Goal: Task Accomplishment & Management: Manage account settings

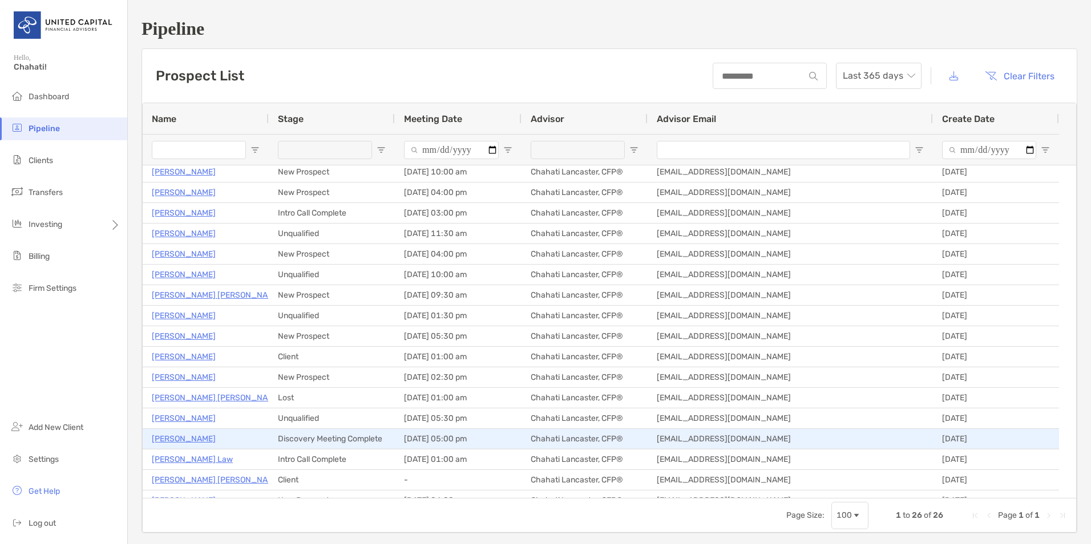
scroll to position [4, 0]
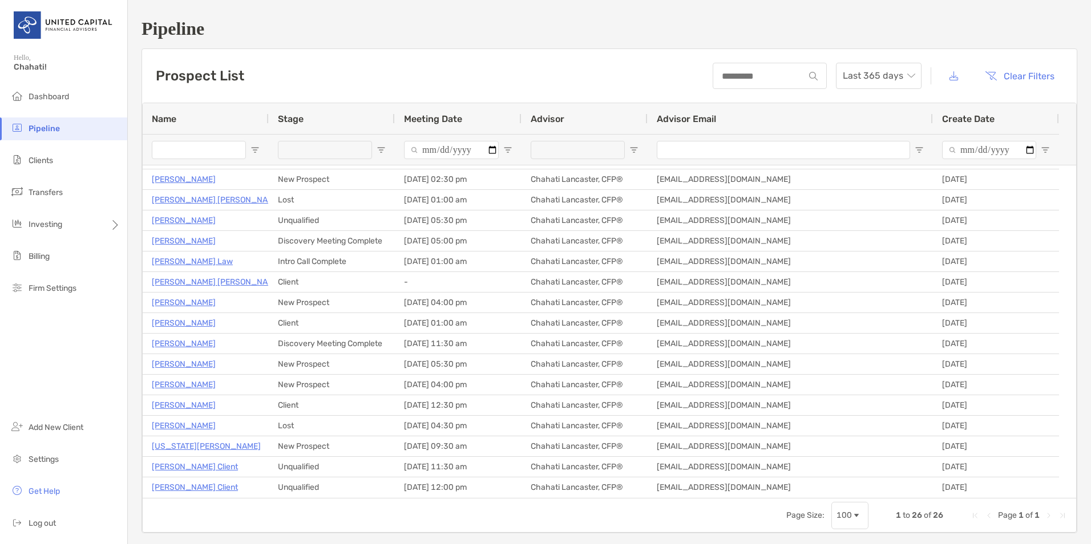
click at [34, 129] on span "Pipeline" at bounding box center [44, 129] width 31 height 10
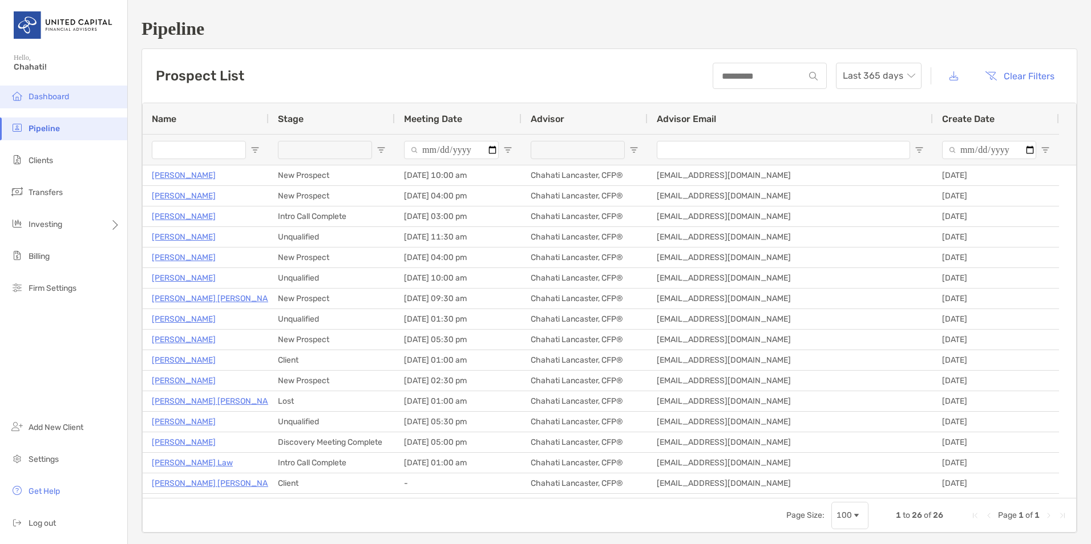
click at [46, 100] on span "Dashboard" at bounding box center [49, 97] width 41 height 10
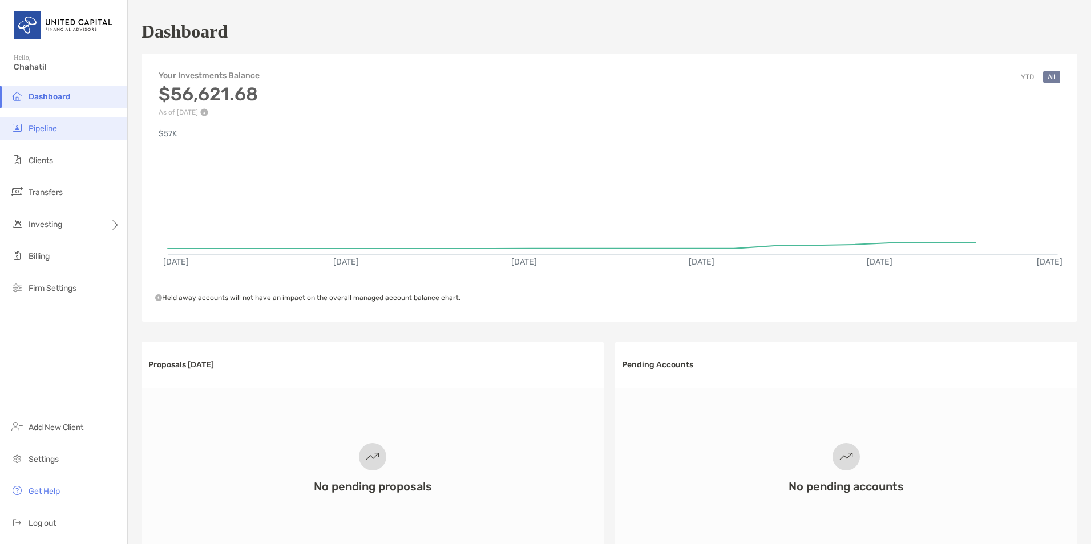
click at [47, 126] on span "Pipeline" at bounding box center [43, 129] width 29 height 10
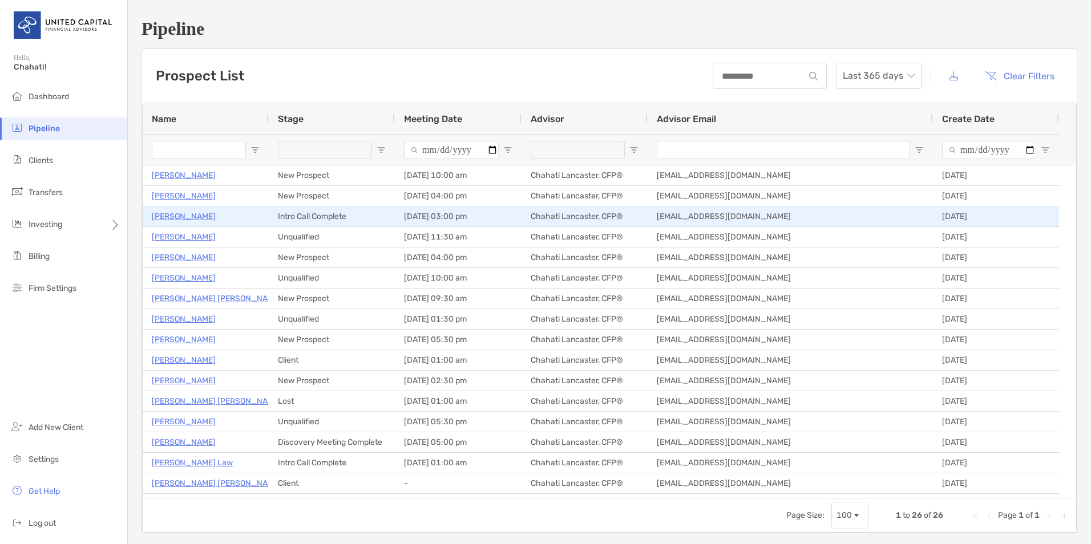
click at [176, 216] on p "Talia Baeza-Chavez" at bounding box center [184, 216] width 64 height 14
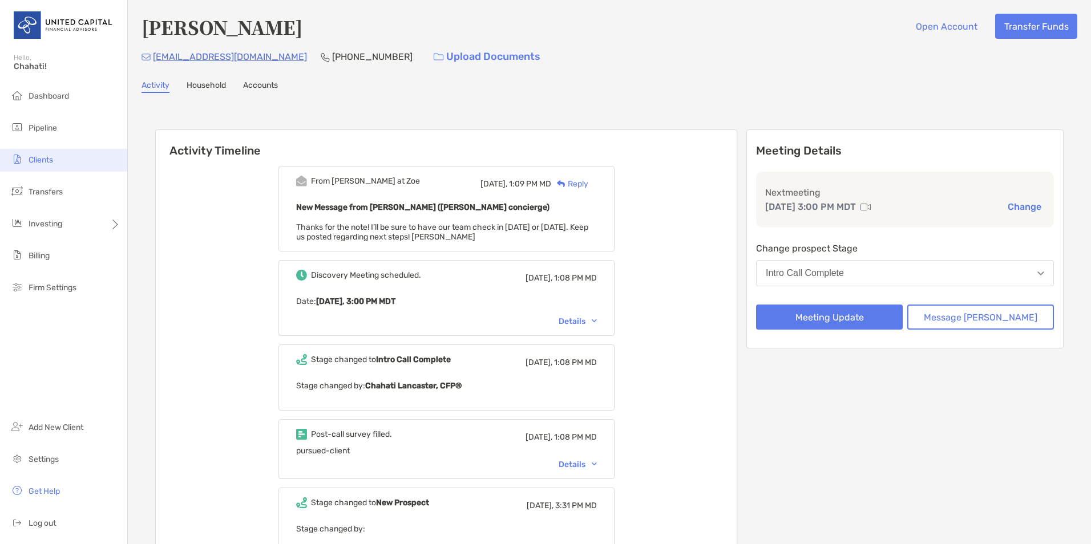
click at [56, 154] on li "Clients" at bounding box center [63, 160] width 127 height 23
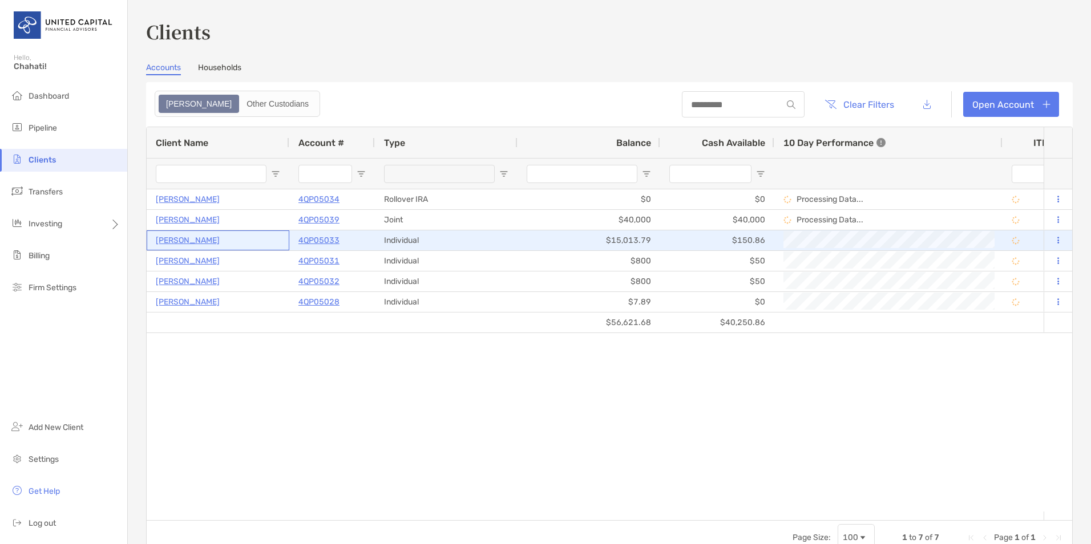
click at [181, 241] on p "Jodi Leslie Matsuo" at bounding box center [188, 240] width 64 height 14
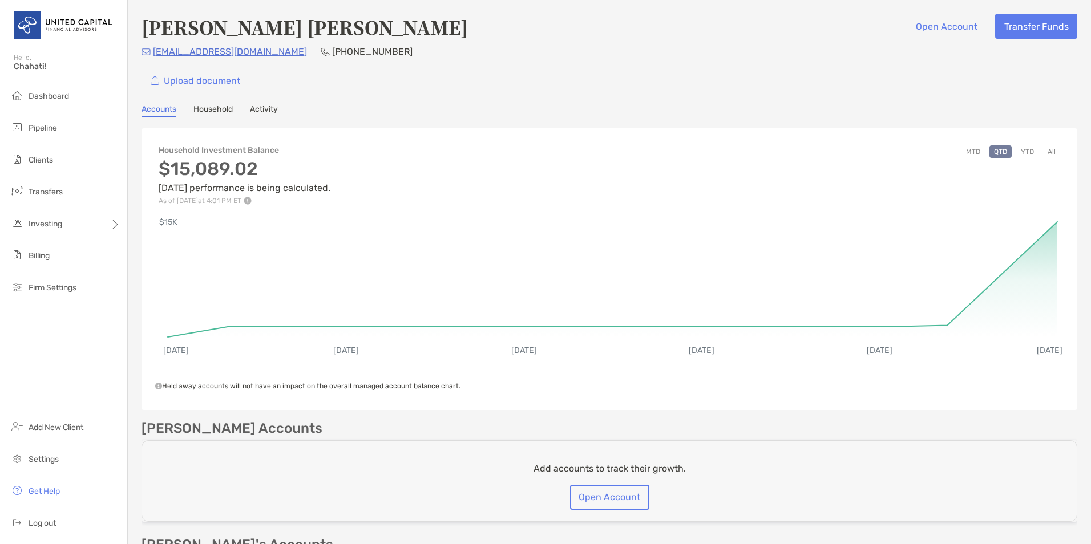
click at [227, 113] on link "Household" at bounding box center [212, 110] width 39 height 13
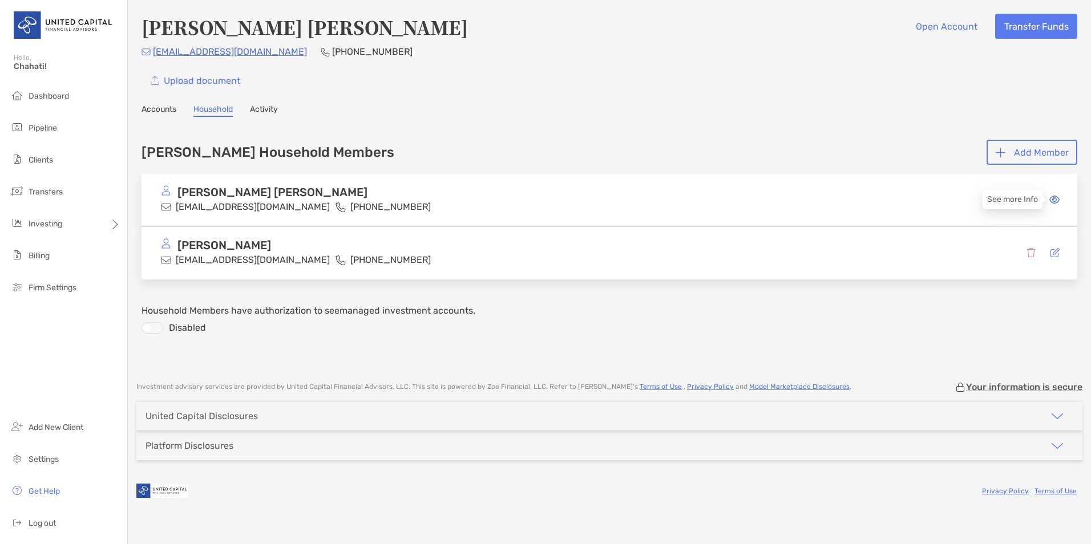
click at [1056, 199] on icon at bounding box center [1055, 199] width 10 height 9
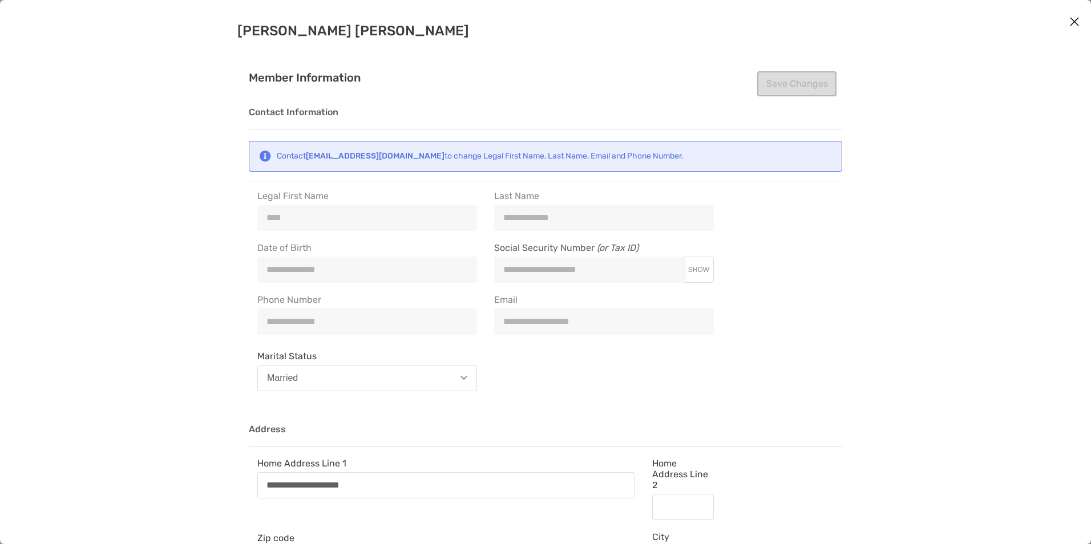
type input "**********"
click at [695, 272] on span "SHOW" at bounding box center [698, 270] width 21 height 8
click at [710, 268] on button "HIDE" at bounding box center [698, 269] width 29 height 9
type input "**********"
click at [1074, 22] on icon "Close modal" at bounding box center [1075, 22] width 10 height 14
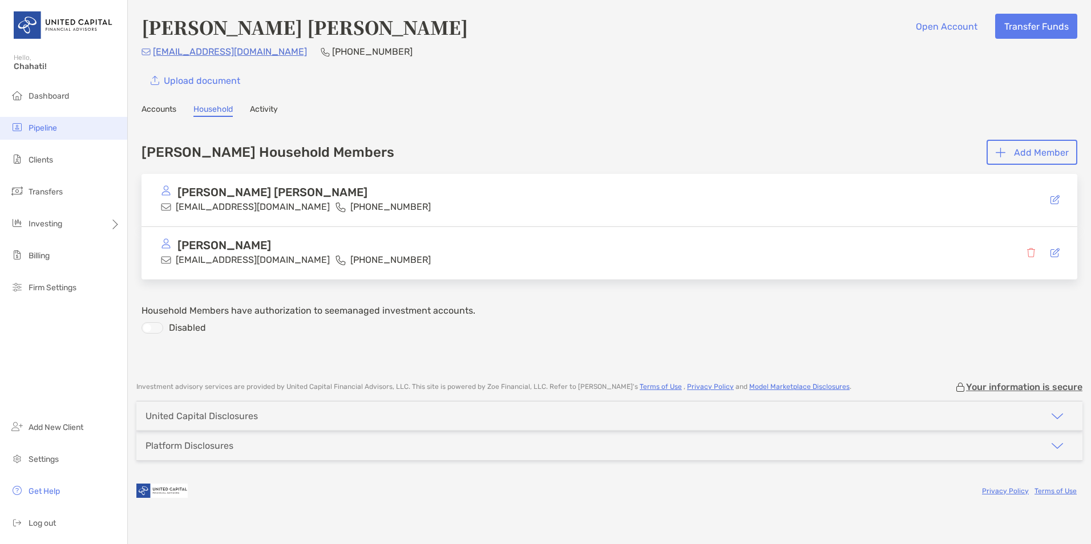
click at [9, 134] on li "Pipeline" at bounding box center [63, 128] width 127 height 23
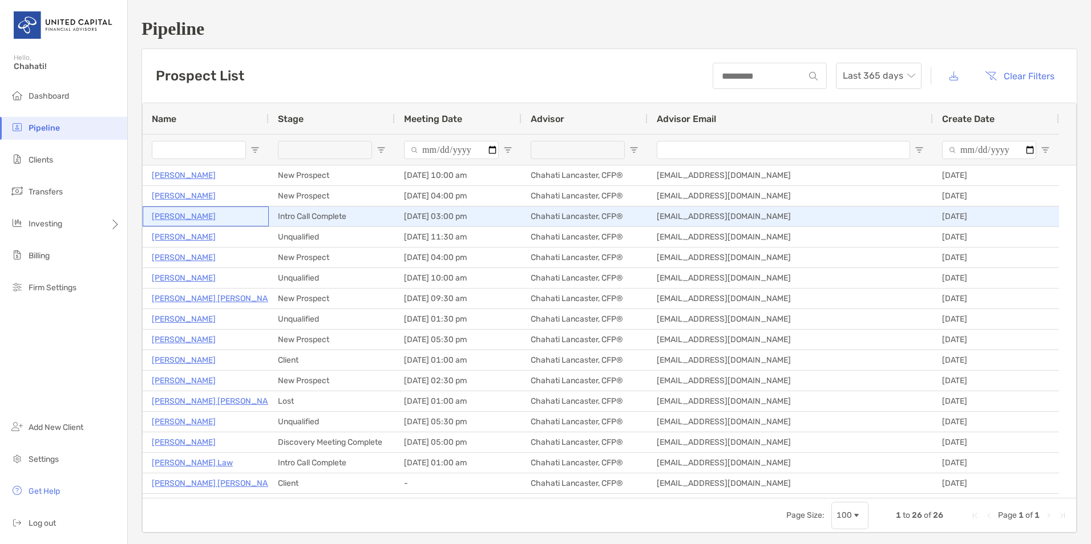
click at [181, 215] on p "Talia Baeza-Chavez" at bounding box center [184, 216] width 64 height 14
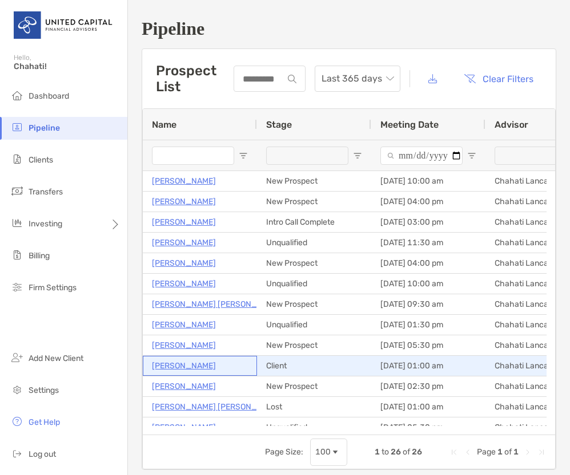
click at [185, 370] on p "Lorne Ross" at bounding box center [184, 366] width 64 height 14
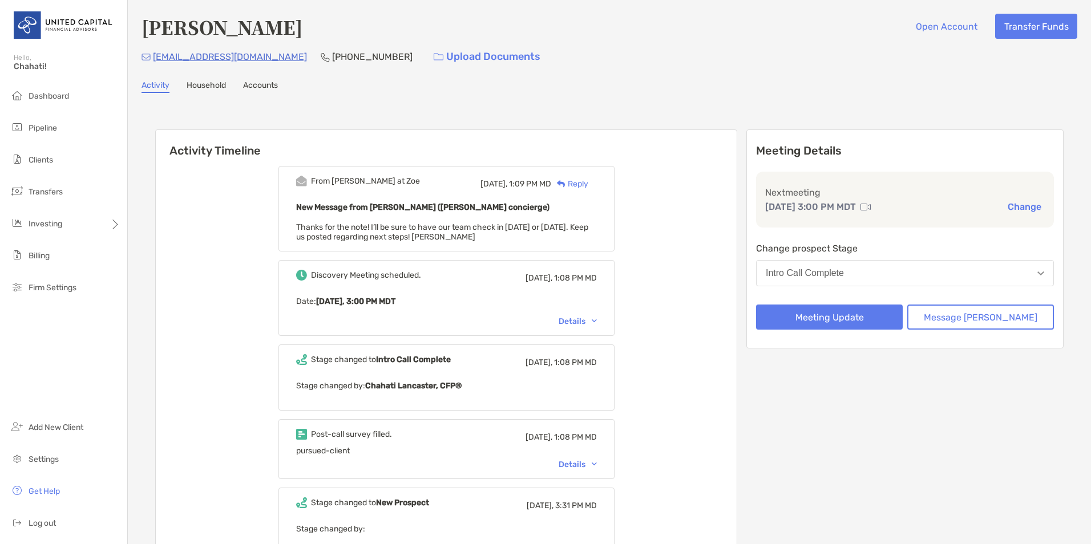
click at [691, 42] on div "Talia Baeza-Chavez Open Account Transfer Funds chaveztalia@gmail.com (210) 559-…" at bounding box center [610, 41] width 936 height 55
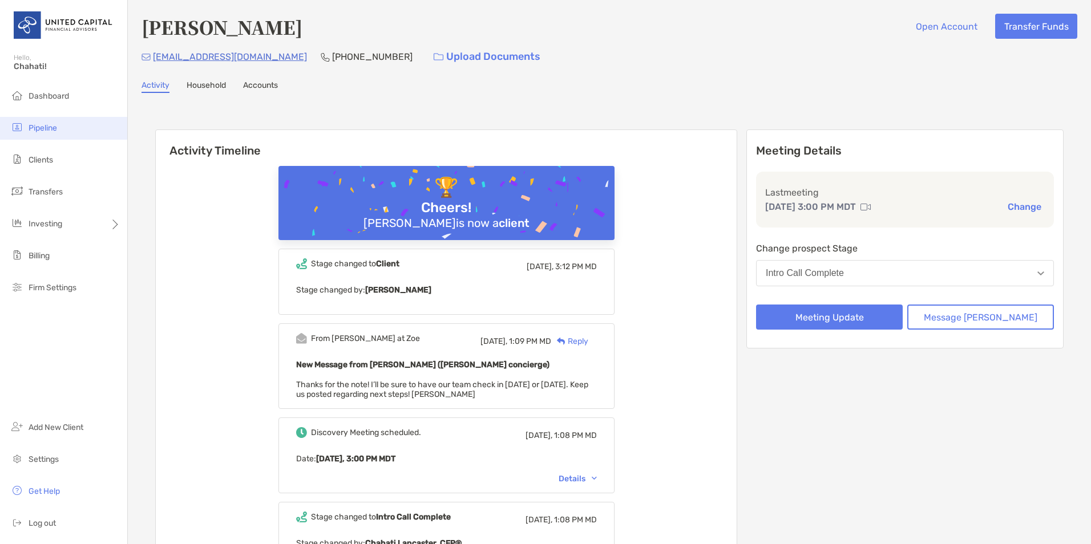
click at [60, 136] on li "Pipeline" at bounding box center [63, 128] width 127 height 23
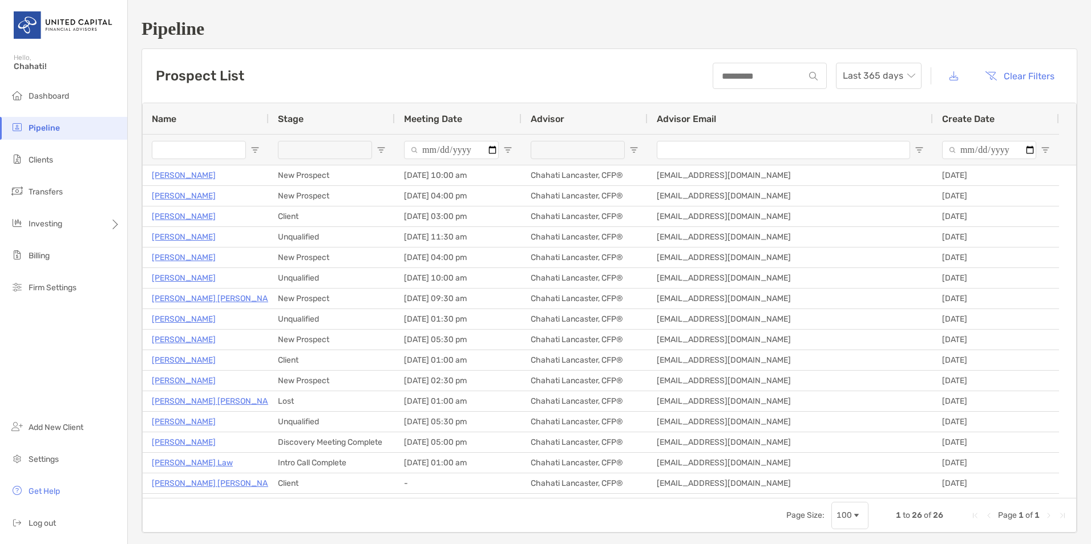
click at [606, 31] on h1 "Pipeline" at bounding box center [610, 28] width 936 height 21
click at [46, 158] on span "Clients" at bounding box center [41, 160] width 25 height 10
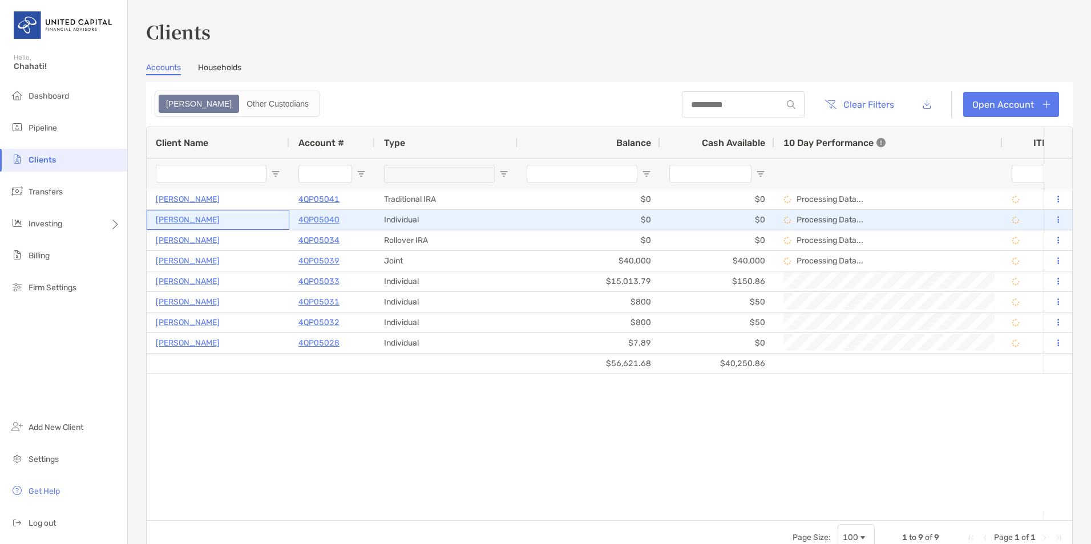
click at [203, 218] on p "TALIA BAEZA CHAVEZ" at bounding box center [188, 220] width 64 height 14
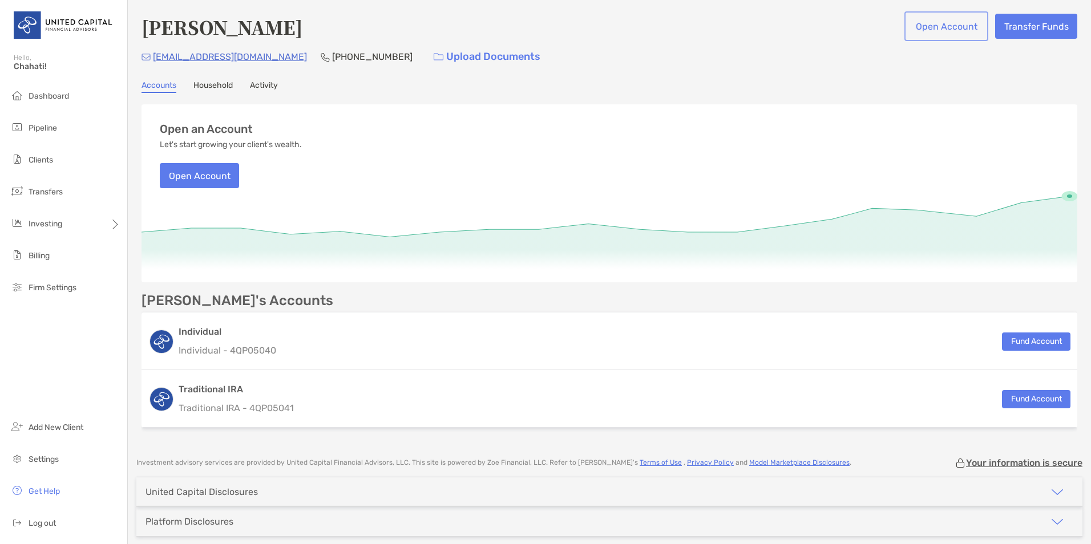
click at [934, 30] on button "Open Account" at bounding box center [946, 26] width 79 height 25
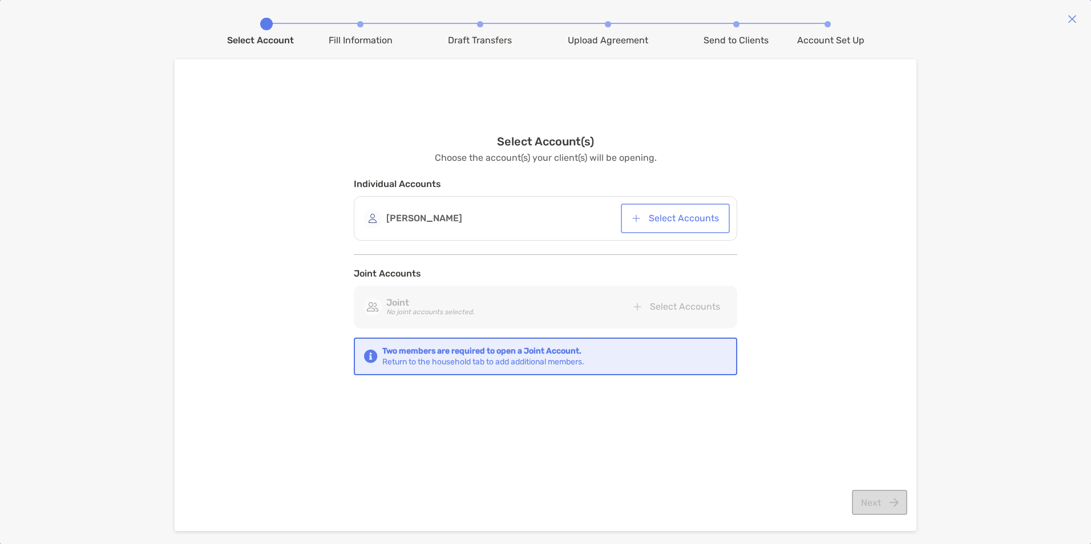
click at [661, 220] on button "Select Accounts" at bounding box center [675, 218] width 104 height 25
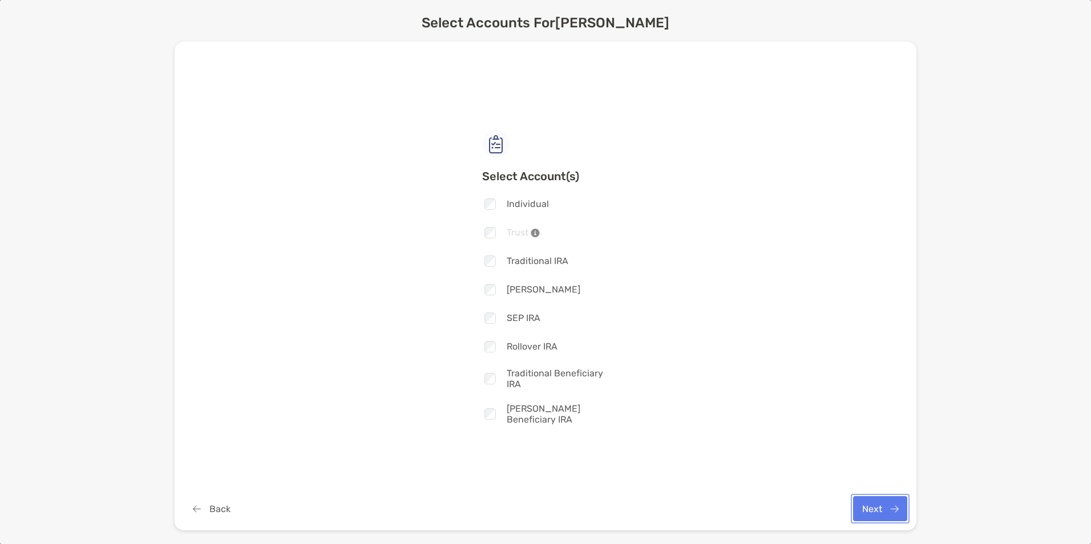
click at [869, 506] on button "Next" at bounding box center [880, 509] width 54 height 25
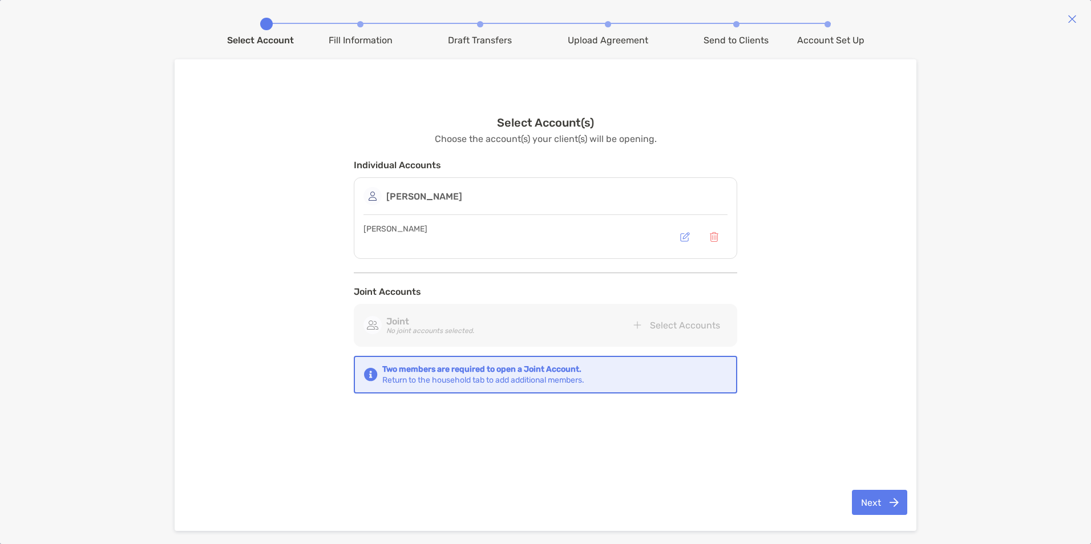
click at [828, 161] on div "Select Account(s) Choose the account(s) your client(s) will be opening. Individ…" at bounding box center [545, 276] width 725 height 388
click at [885, 509] on button "Next" at bounding box center [879, 502] width 55 height 25
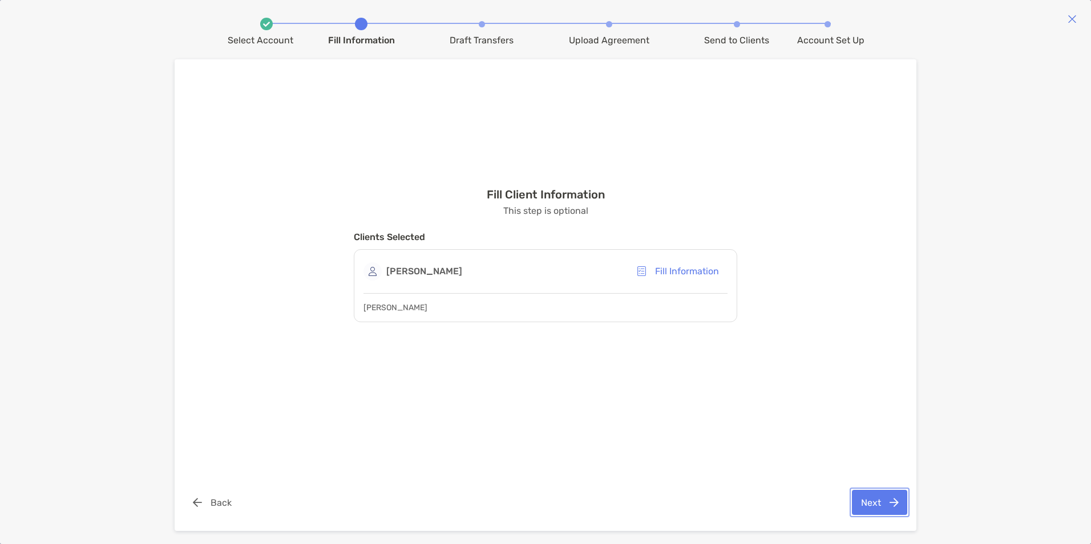
click at [876, 502] on button "Next" at bounding box center [879, 502] width 55 height 25
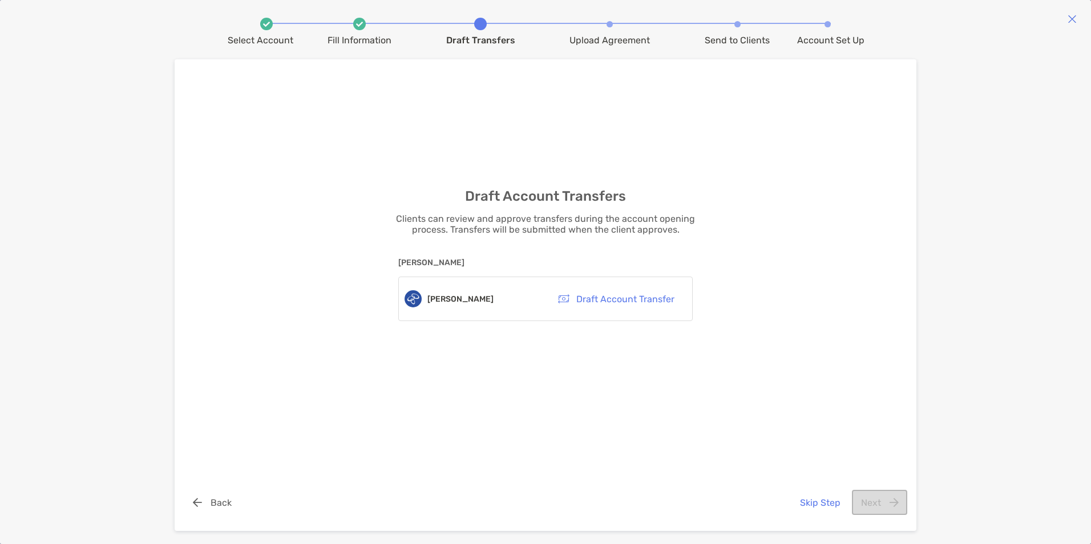
click at [784, 405] on div "Draft Account Transfers Clients can review and approve transfers during the acc…" at bounding box center [545, 276] width 725 height 388
click at [822, 496] on button "Skip Step" at bounding box center [820, 502] width 58 height 25
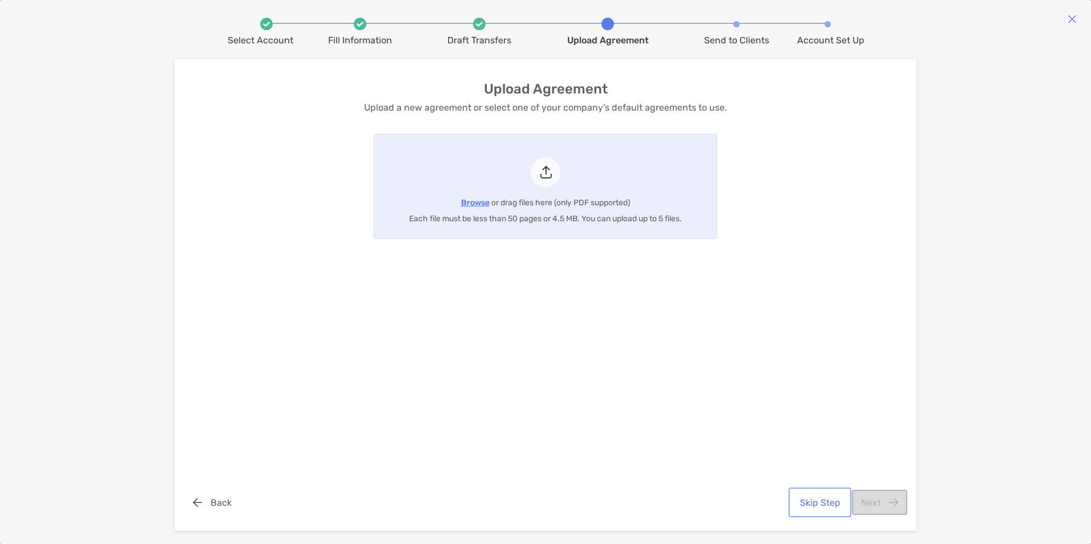
click at [819, 498] on button "Skip Step" at bounding box center [820, 502] width 58 height 25
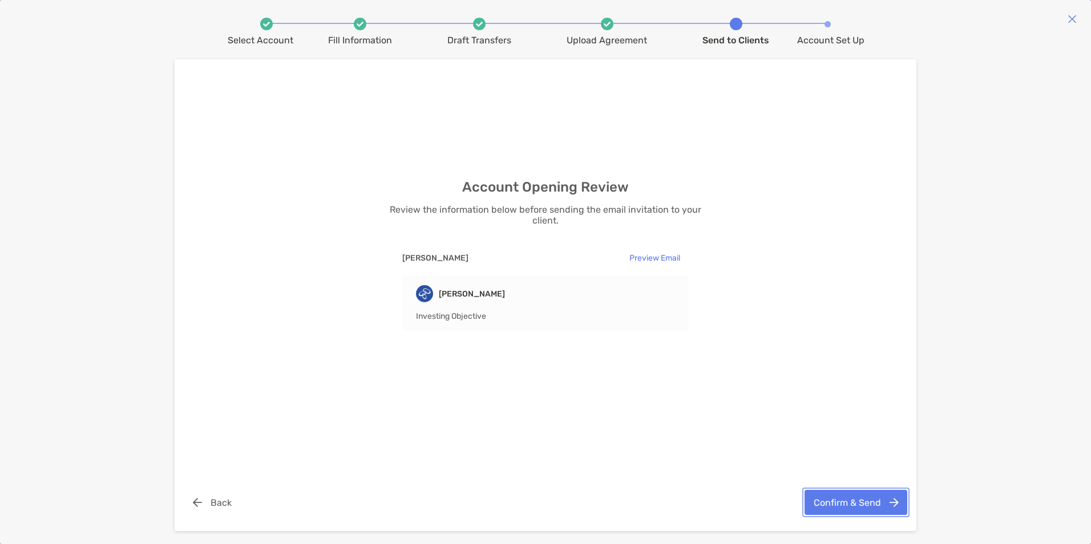
click at [837, 502] on button "Confirm & Send" at bounding box center [856, 502] width 103 height 25
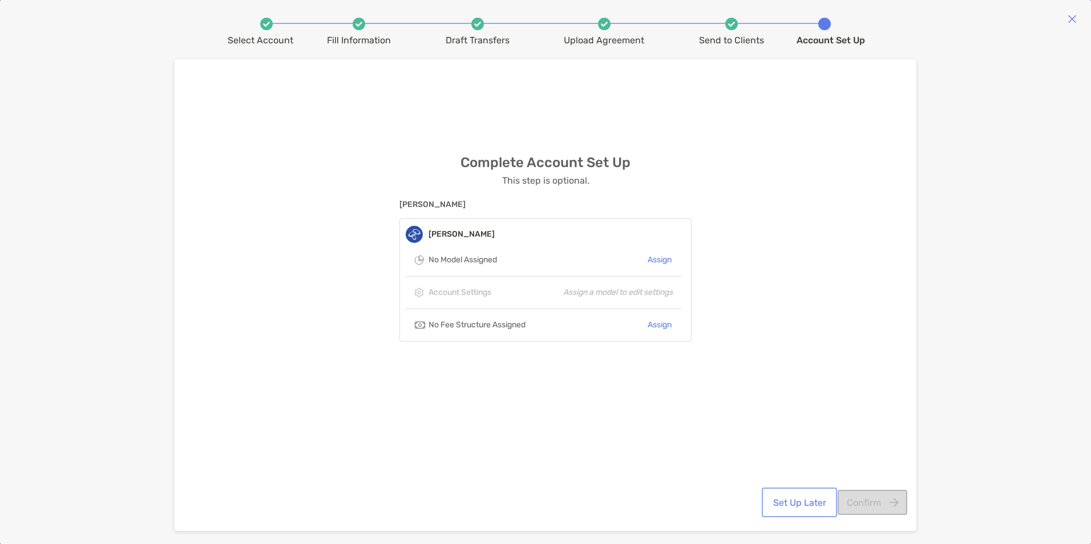
click at [811, 506] on button "Set Up Later" at bounding box center [799, 502] width 71 height 25
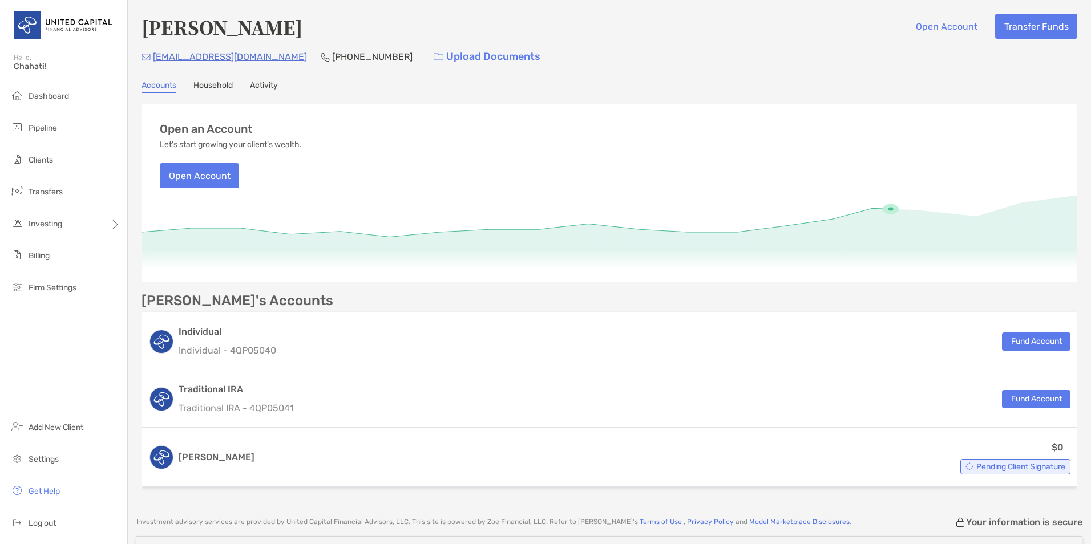
click at [218, 88] on link "Household" at bounding box center [212, 86] width 39 height 13
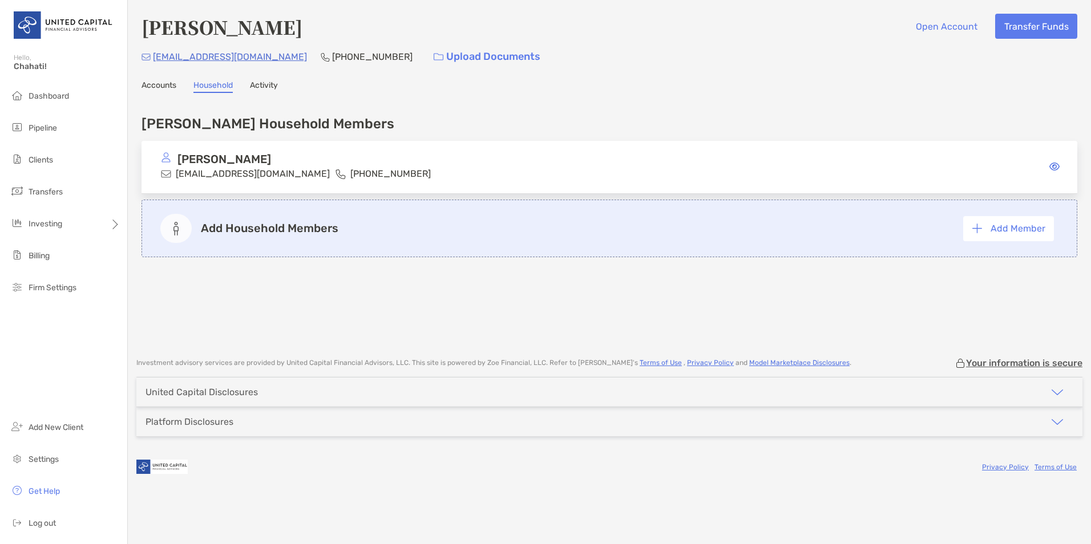
click at [686, 81] on div "Accounts Household Activity" at bounding box center [610, 86] width 936 height 13
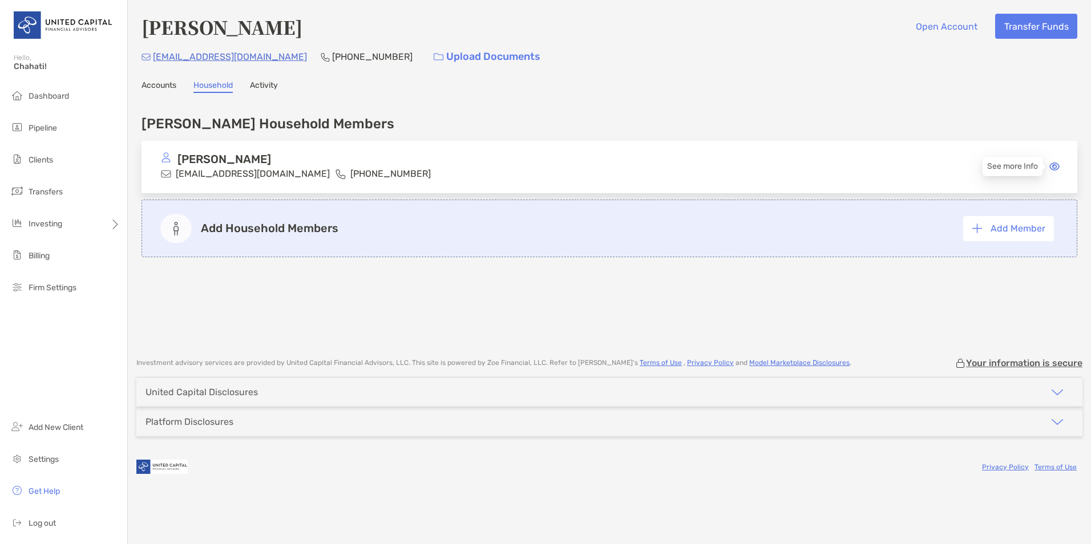
click at [1058, 167] on icon at bounding box center [1055, 166] width 10 height 9
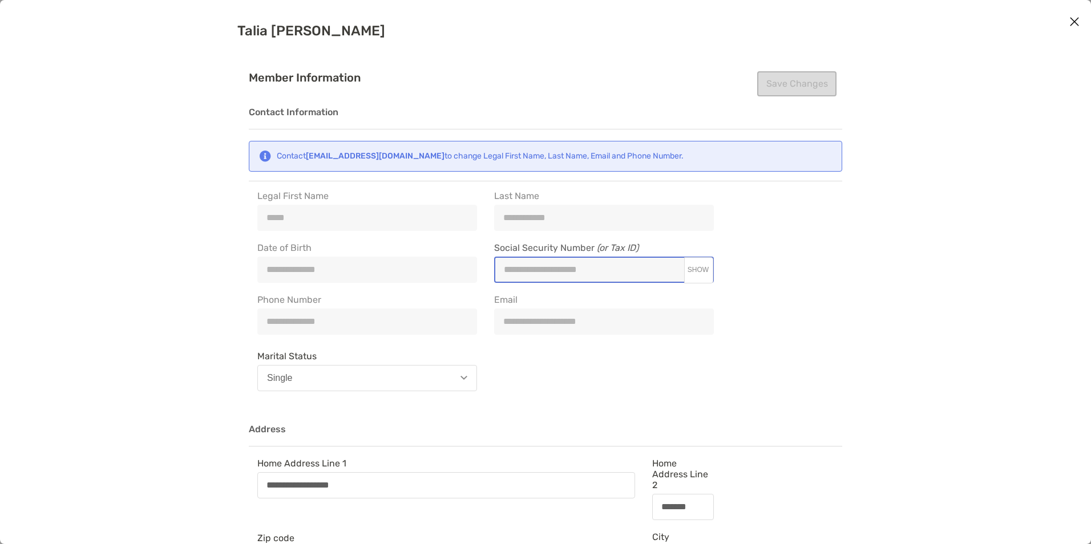
click at [699, 273] on span "SHOW" at bounding box center [698, 270] width 21 height 8
type input "**********"
click at [697, 273] on span "HIDE" at bounding box center [698, 270] width 17 height 8
type input "**********"
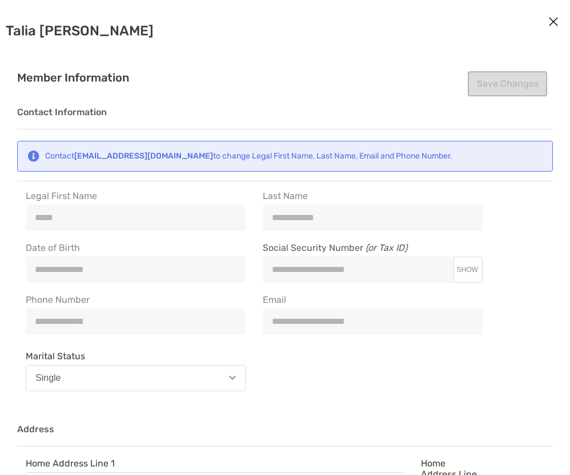
click at [250, 329] on div "**********" at bounding box center [254, 293] width 474 height 205
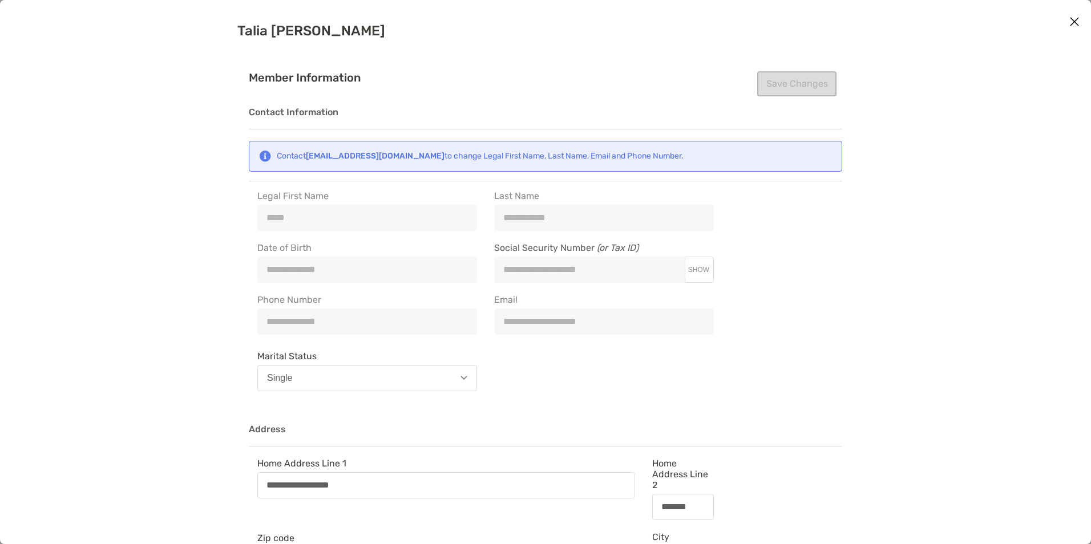
click at [1072, 25] on icon "Close modal" at bounding box center [1075, 22] width 10 height 14
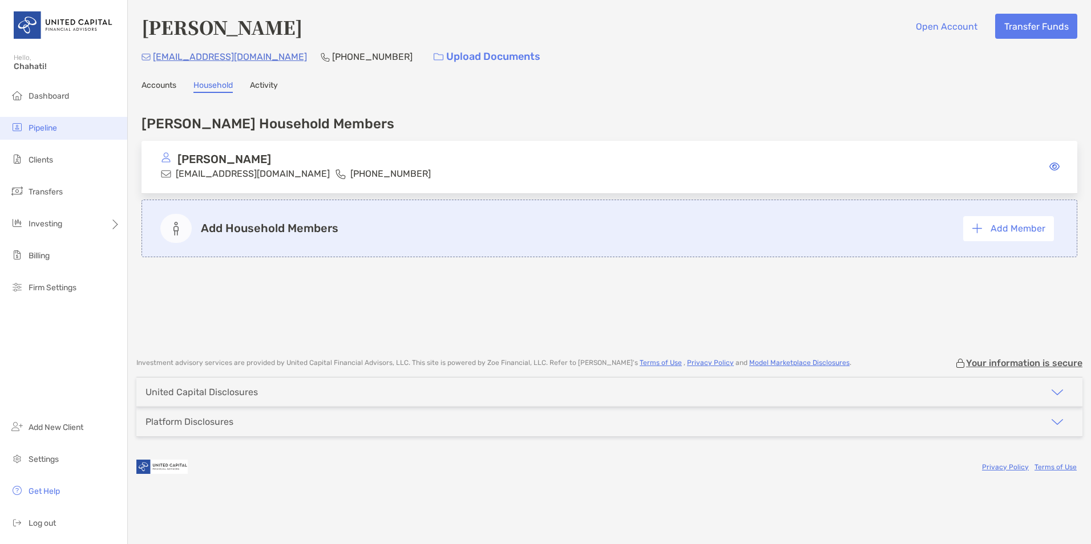
click at [32, 134] on li "Pipeline" at bounding box center [63, 128] width 127 height 23
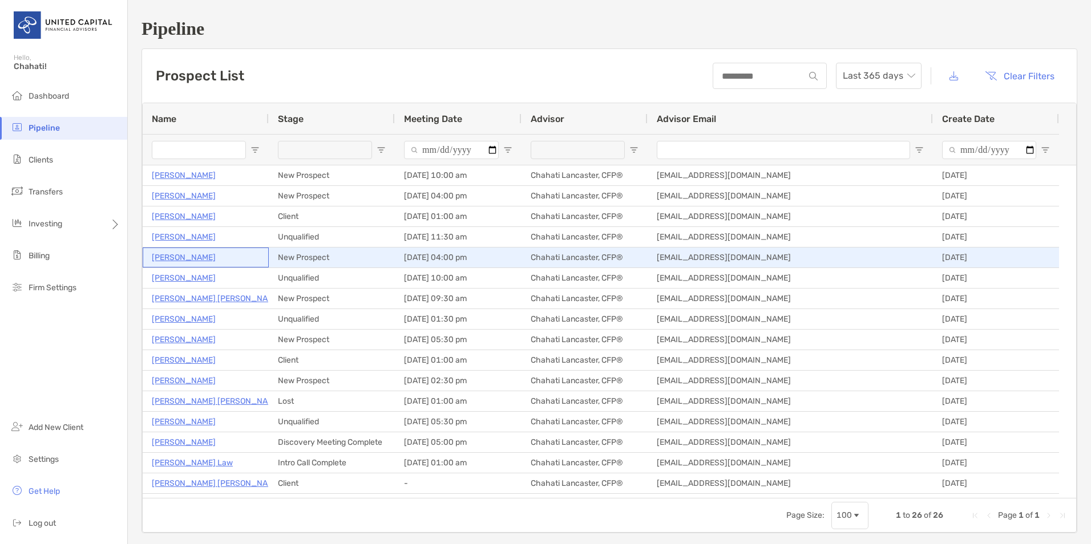
click at [171, 255] on p "[PERSON_NAME]" at bounding box center [184, 258] width 64 height 14
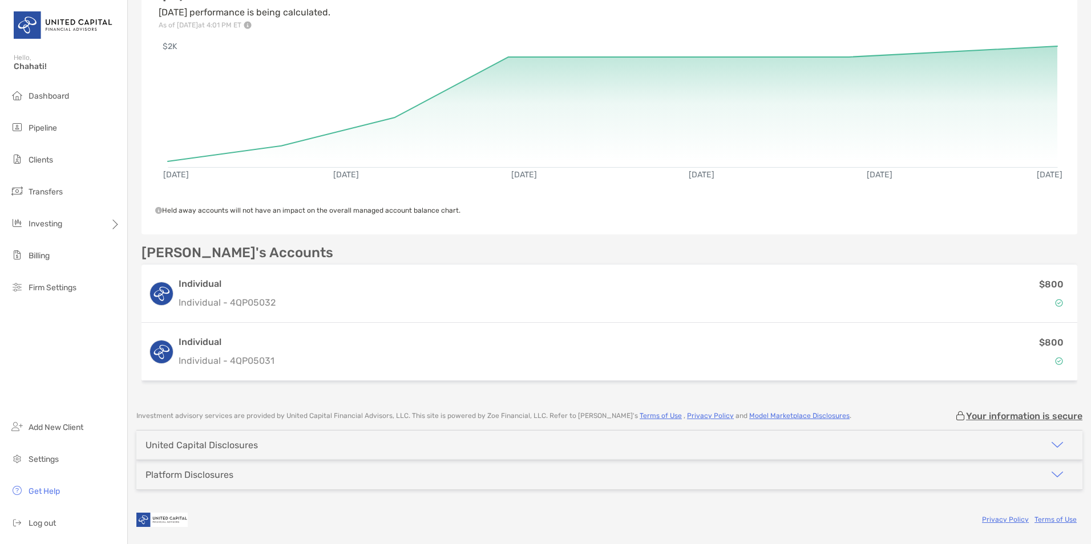
scroll to position [151, 0]
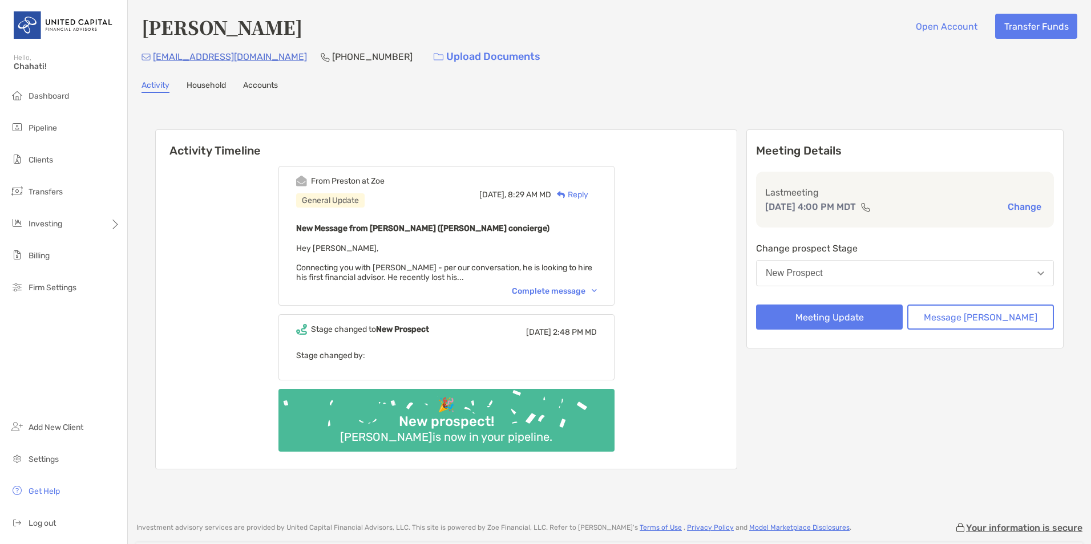
click at [652, 57] on div "[EMAIL_ADDRESS][DOMAIN_NAME] [PHONE_NUMBER] Upload Documents" at bounding box center [610, 57] width 936 height 25
click at [574, 70] on div "[PERSON_NAME] Open Account Transfer Funds [PERSON_NAME][EMAIL_ADDRESS][DOMAIN_N…" at bounding box center [609, 255] width 963 height 511
click at [580, 70] on div "[PERSON_NAME] Open Account Transfer Funds [PERSON_NAME][EMAIL_ADDRESS][DOMAIN_N…" at bounding box center [609, 255] width 963 height 511
click at [576, 293] on div "Complete message" at bounding box center [554, 292] width 85 height 10
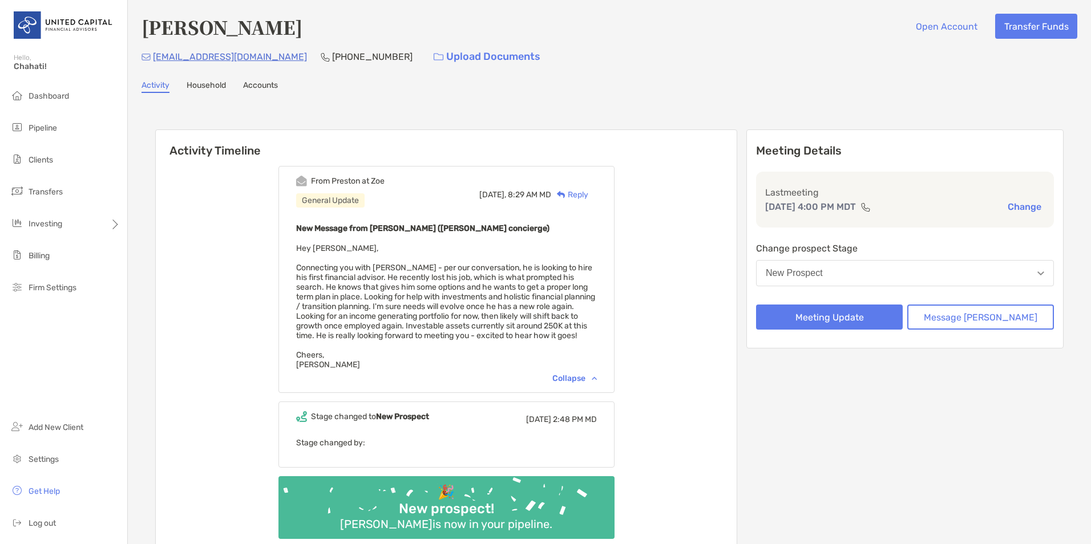
click at [692, 229] on div "From [PERSON_NAME] at [PERSON_NAME] General Update [DATE], 8:29 AM MD Reply New…" at bounding box center [446, 357] width 581 height 399
